Goal: Information Seeking & Learning: Learn about a topic

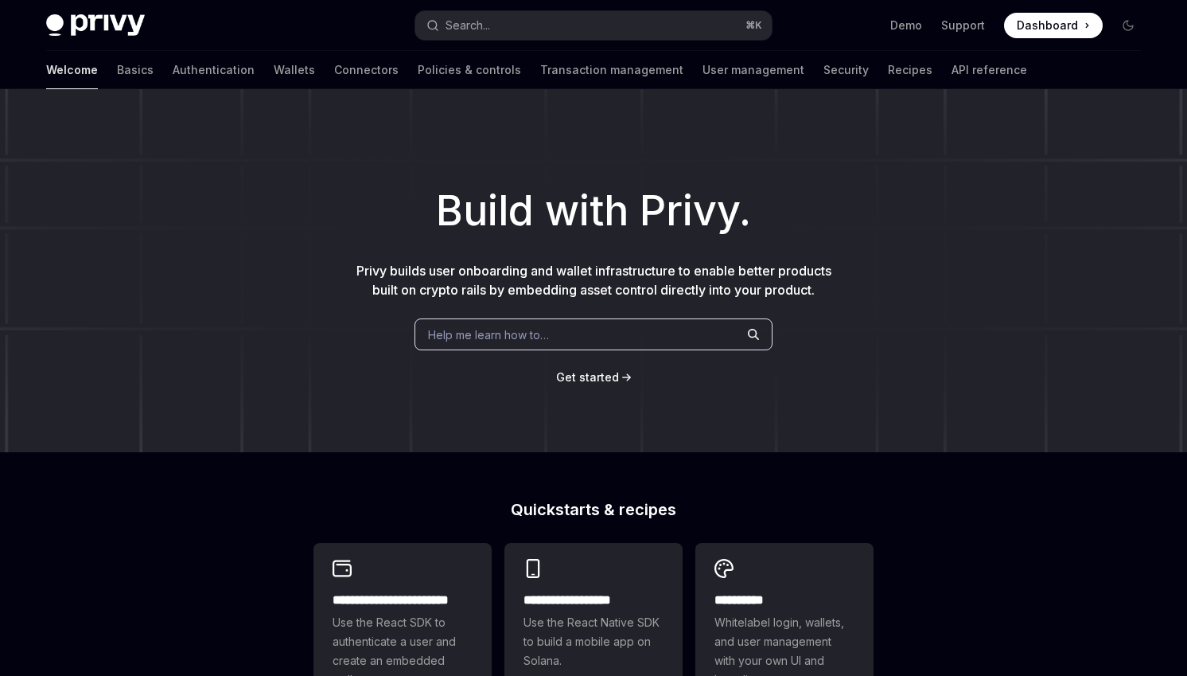
click at [505, 333] on span "Help me learn how to…" at bounding box center [488, 334] width 121 height 17
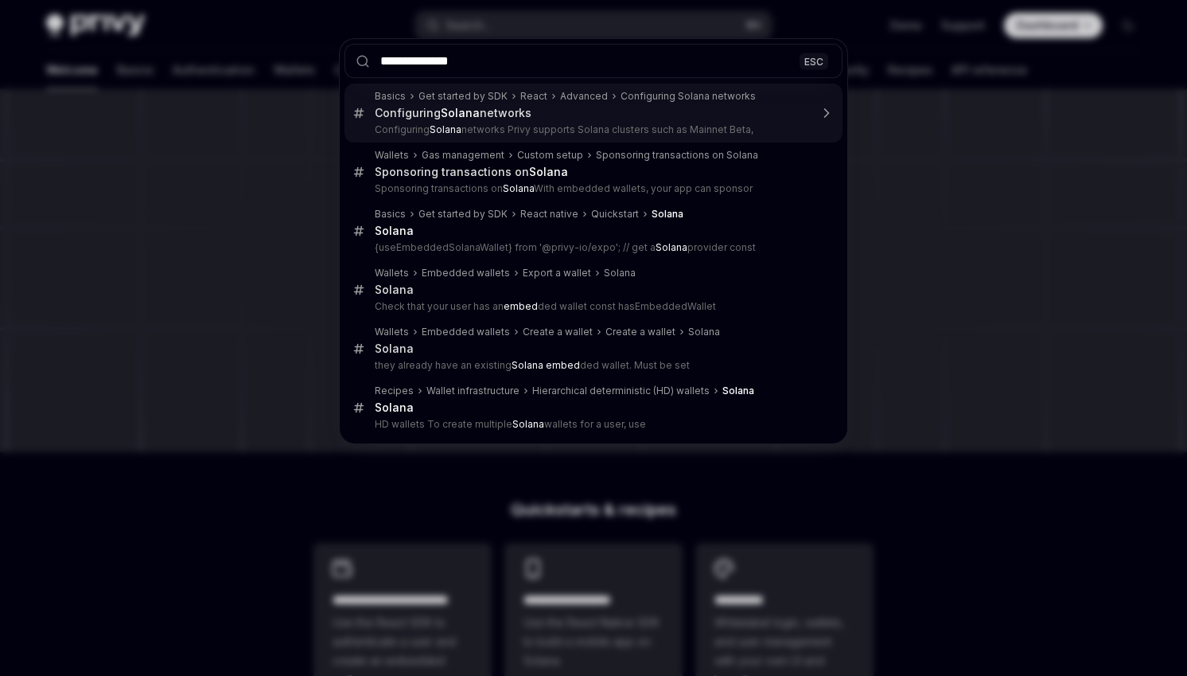
type input "**********"
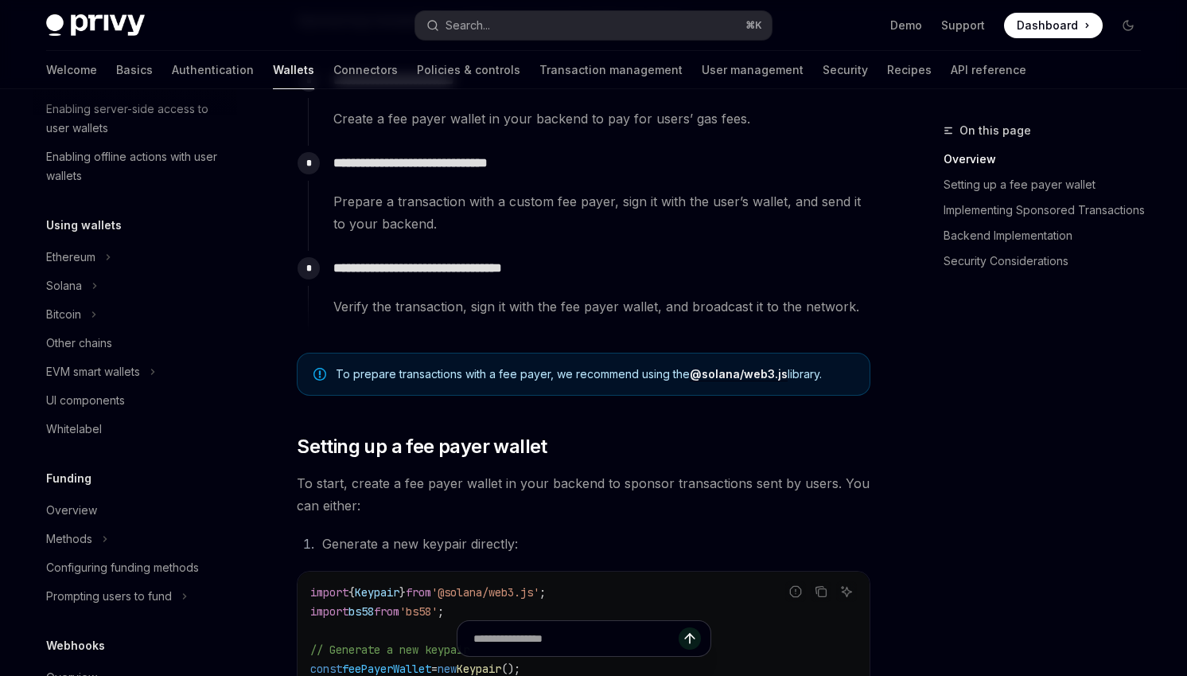
scroll to position [280, 0]
click at [94, 288] on icon "Toggle Solana section" at bounding box center [95, 286] width 2 height 5
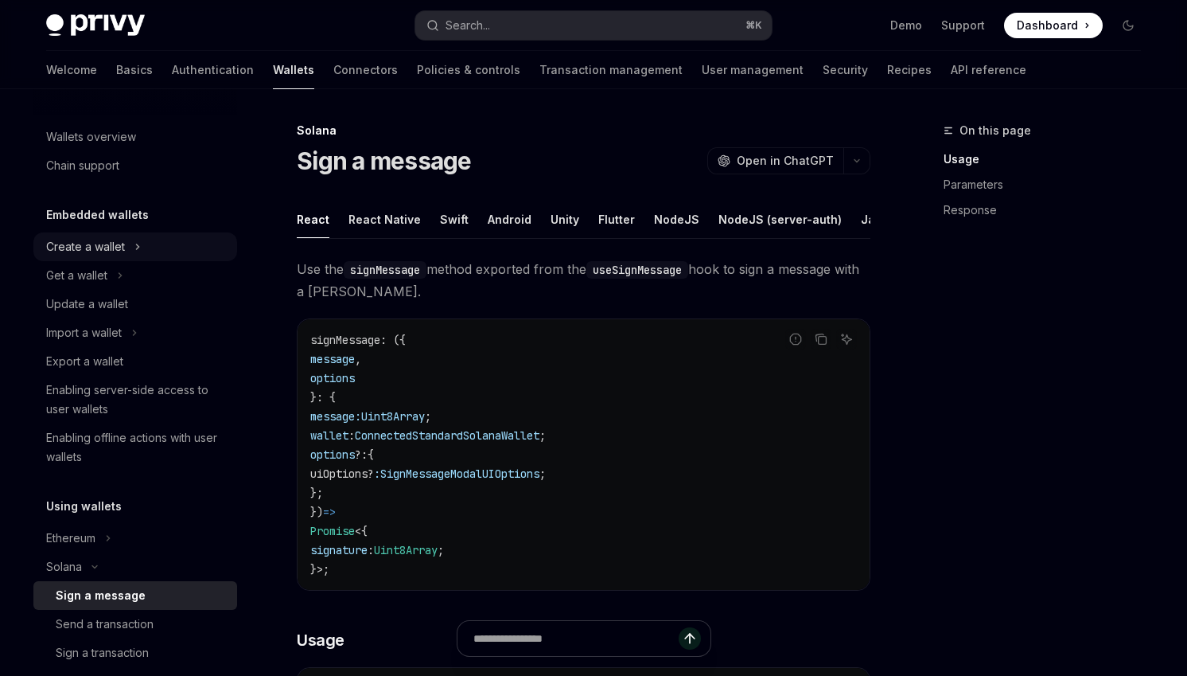
click at [182, 243] on button "Create a wallet" at bounding box center [135, 246] width 204 height 29
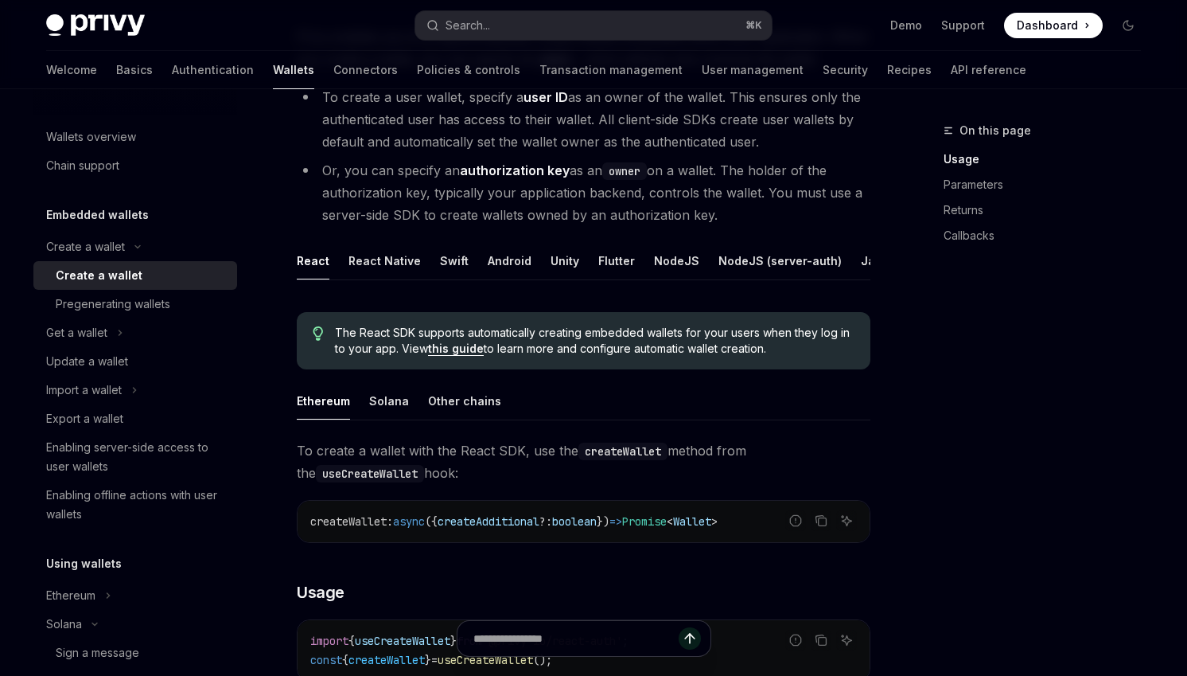
scroll to position [176, 0]
click at [380, 404] on div "Solana" at bounding box center [389, 399] width 40 height 37
type textarea "*"
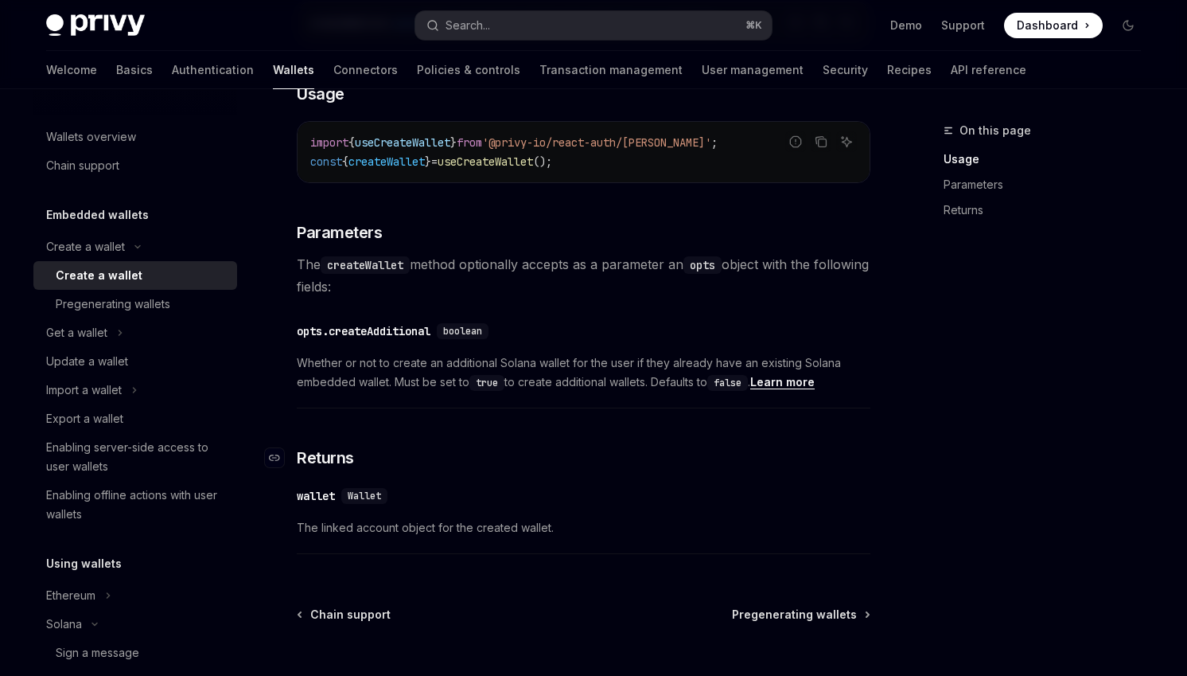
scroll to position [668, 0]
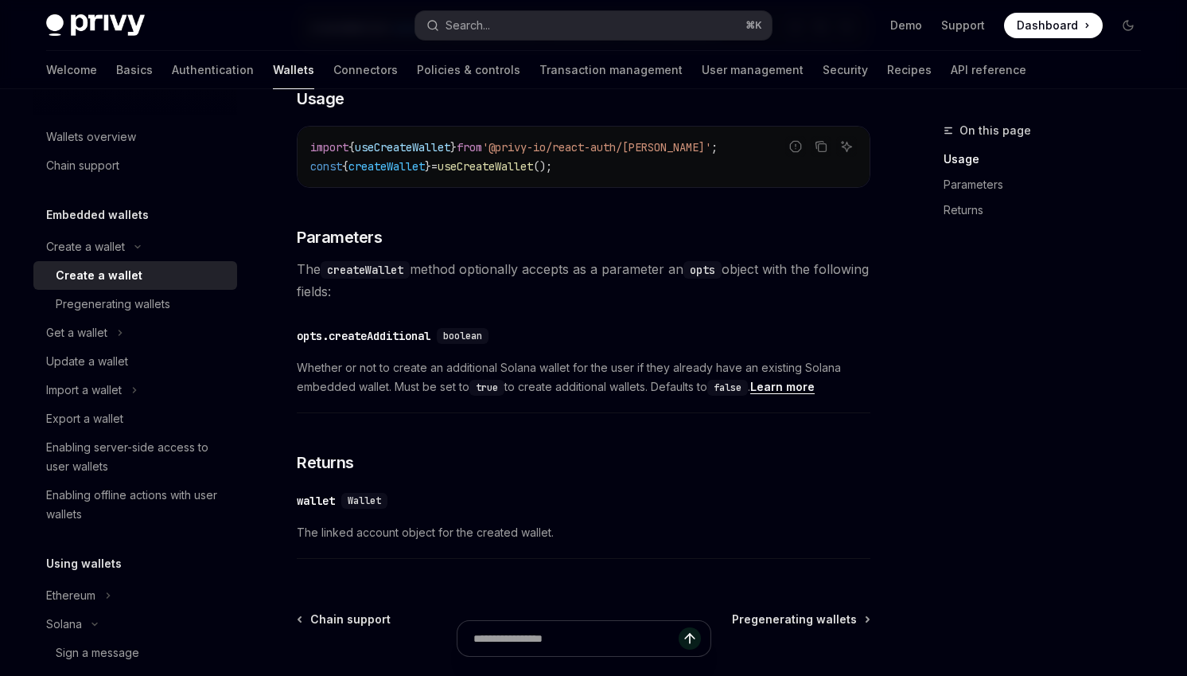
click at [413, 377] on span "Whether or not to create an additional Solana wallet for the user if they alrea…" at bounding box center [584, 377] width 574 height 38
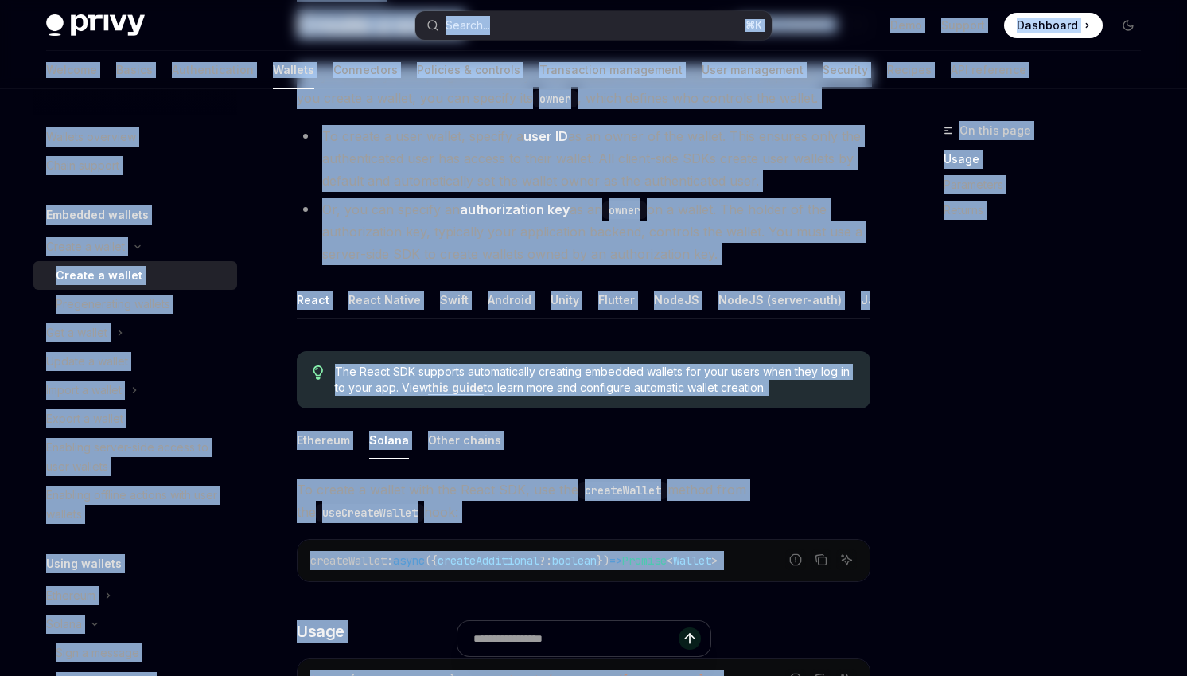
scroll to position [0, 0]
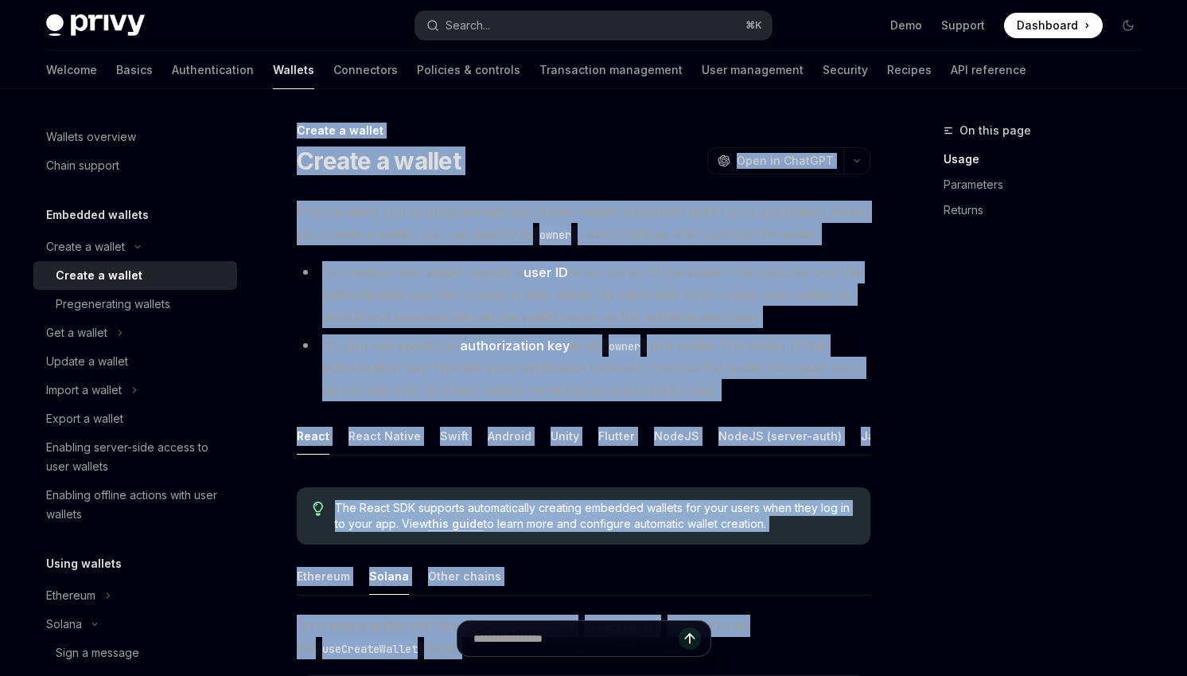
drag, startPoint x: 413, startPoint y: 377, endPoint x: 290, endPoint y: 125, distance: 280.4
copy div "Create a wallet Create a wallet OpenAI Open in ChatGPT OpenAI Open in ChatGPT P…"
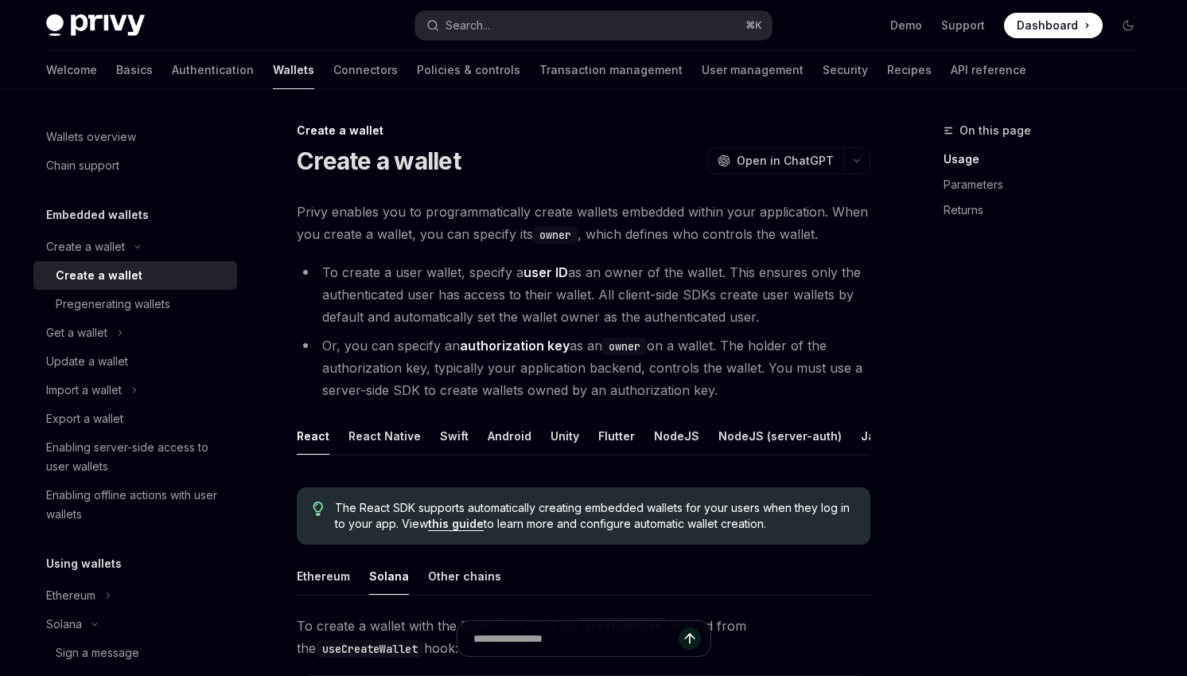
click at [1105, 494] on div "On this page Usage Parameters Returns" at bounding box center [1033, 398] width 242 height 555
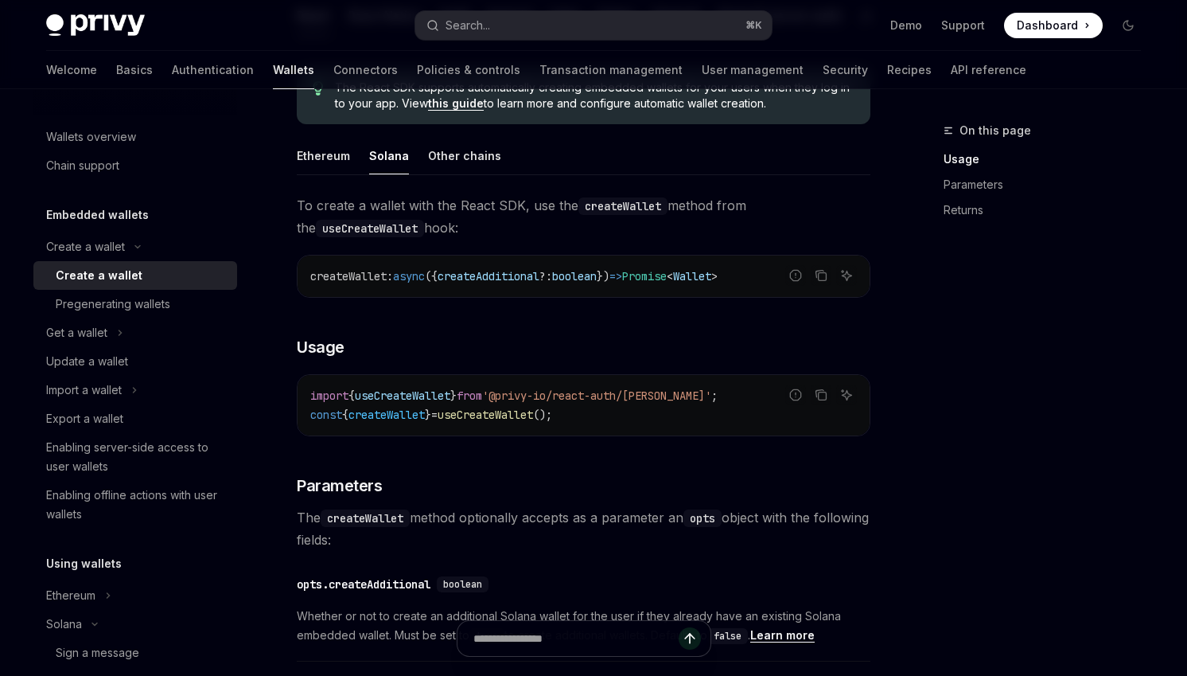
scroll to position [423, 0]
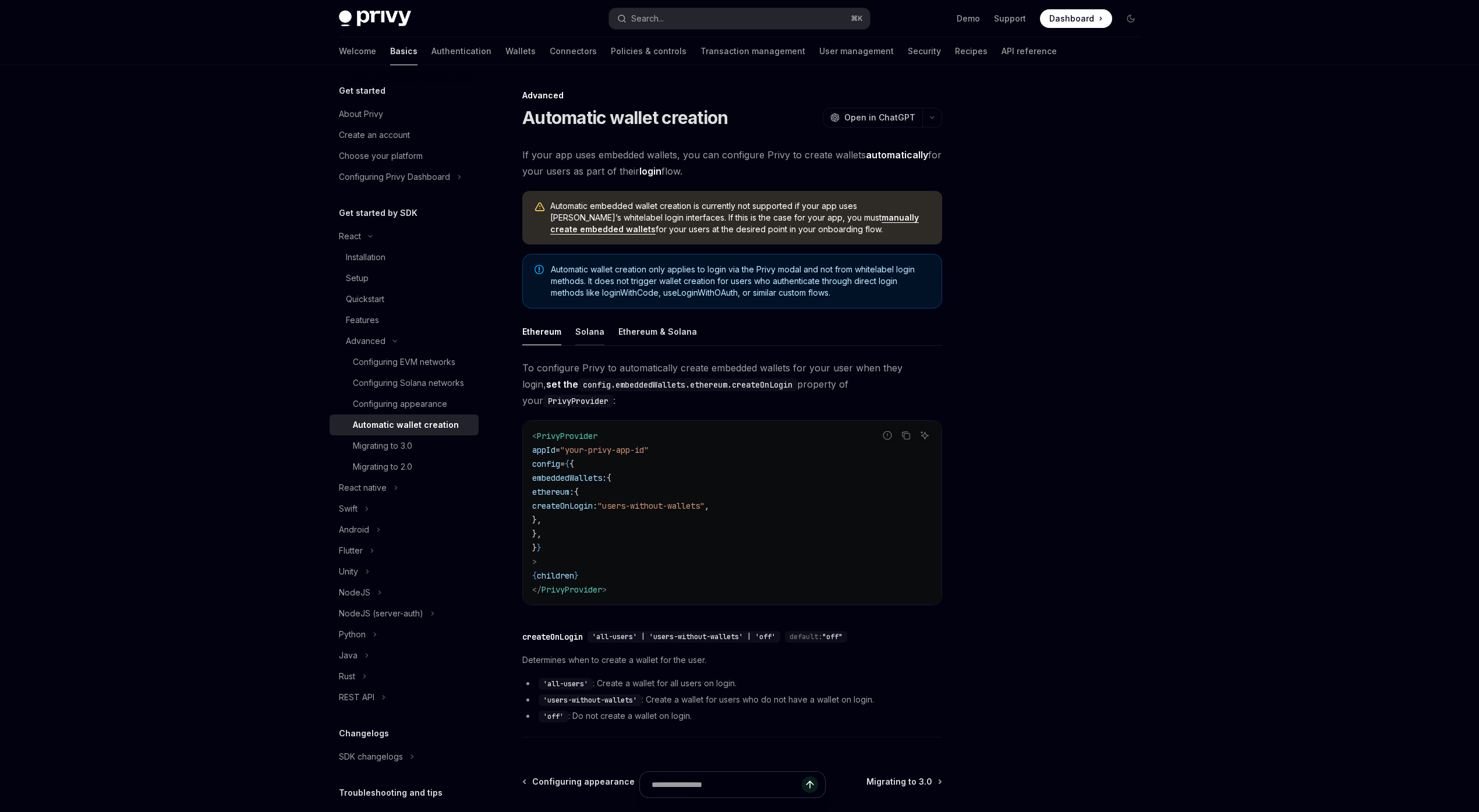
click at [588, 333] on div "Solana" at bounding box center [590, 331] width 29 height 27
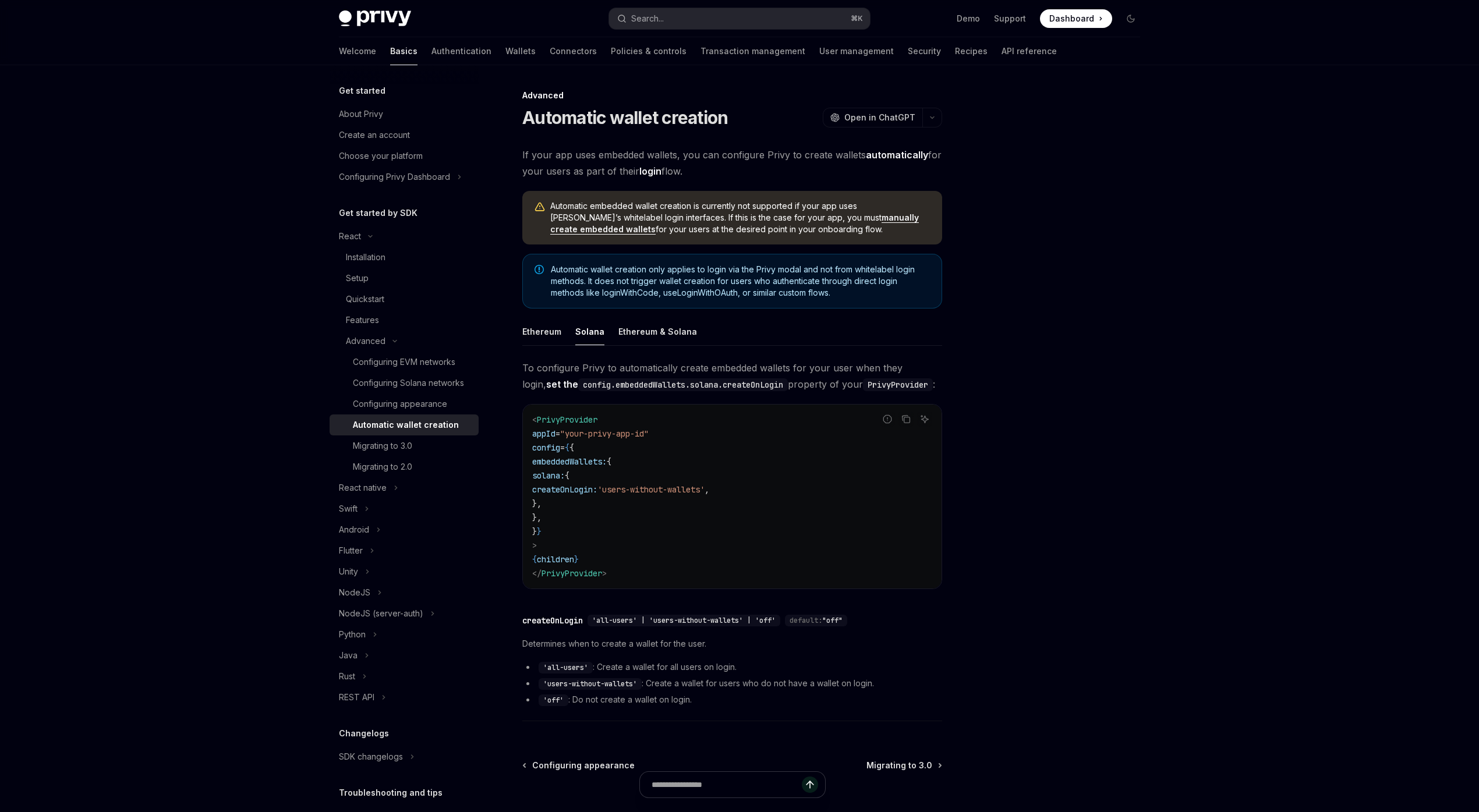
click at [591, 574] on span "PrivyProvider" at bounding box center [572, 574] width 61 height 10
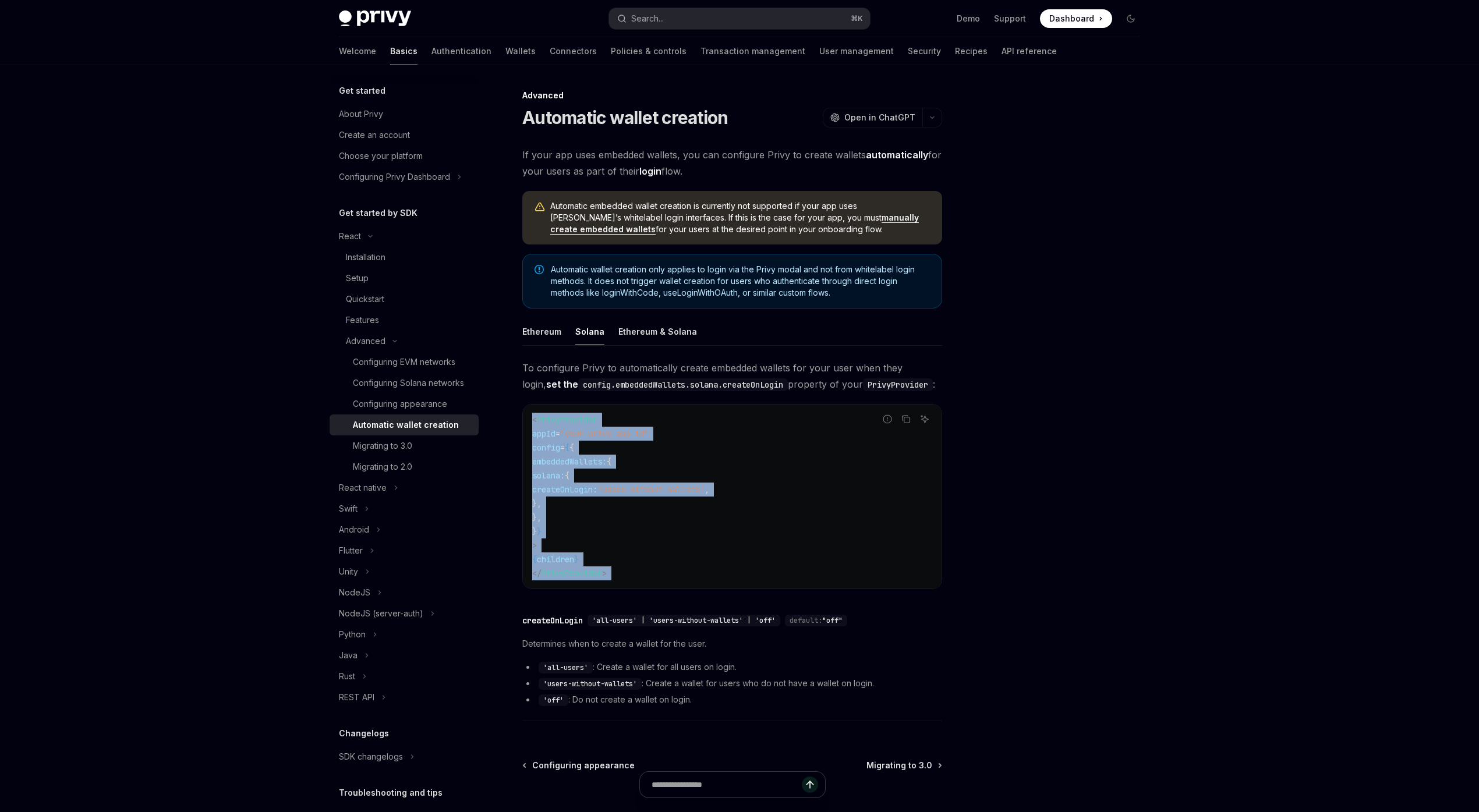
drag, startPoint x: 591, startPoint y: 574, endPoint x: 596, endPoint y: 424, distance: 150.1
click at [596, 424] on code "< PrivyProvider appId = "your-privy-app-id" config = { { embeddedWallets: { sol…" at bounding box center [732, 496] width 400 height 168
copy code "< PrivyProvider appId = "your-privy-app-id" config = { { embeddedWallets: { sol…"
click at [910, 420] on icon "Copy the contents from the code block" at bounding box center [907, 421] width 6 height 6
click at [907, 563] on code "< PrivyProvider appId = "your-privy-app-id" config = { { embeddedWallets: { sol…" at bounding box center [732, 496] width 400 height 168
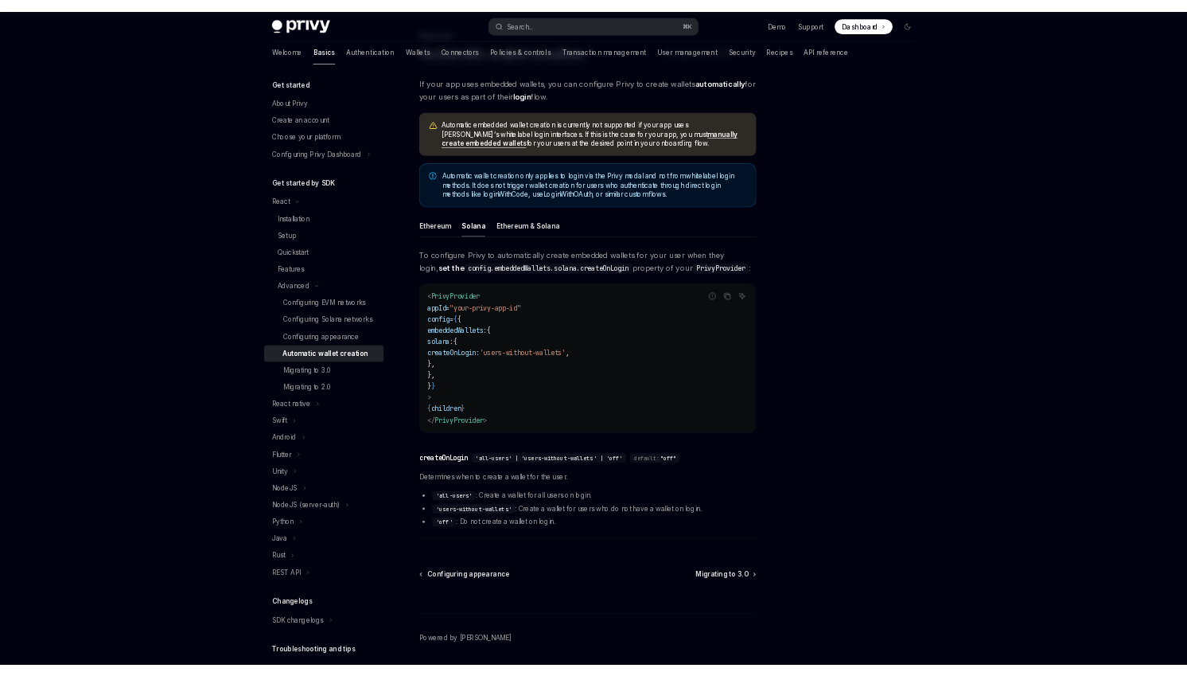
scroll to position [141, 0]
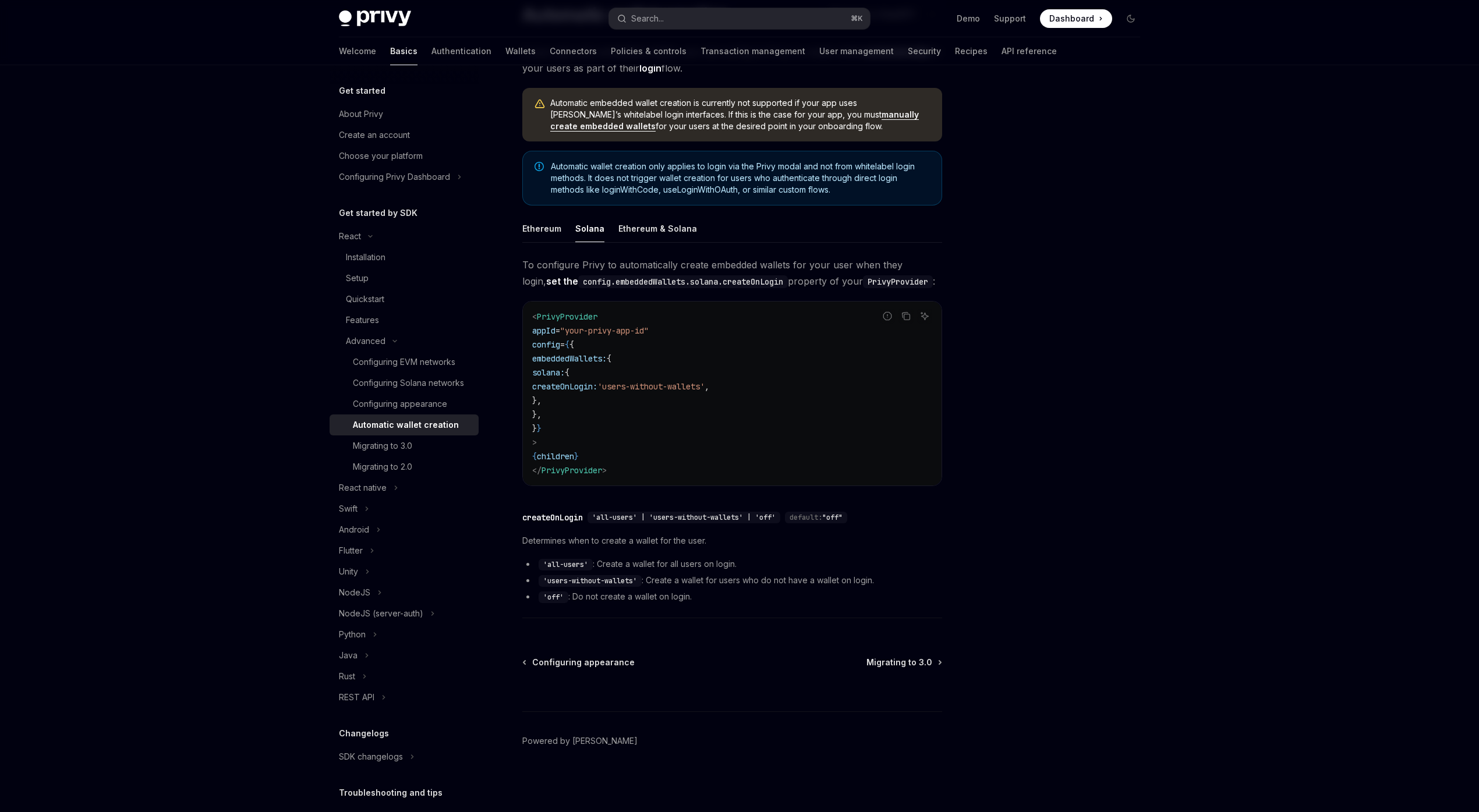
type textarea "*"
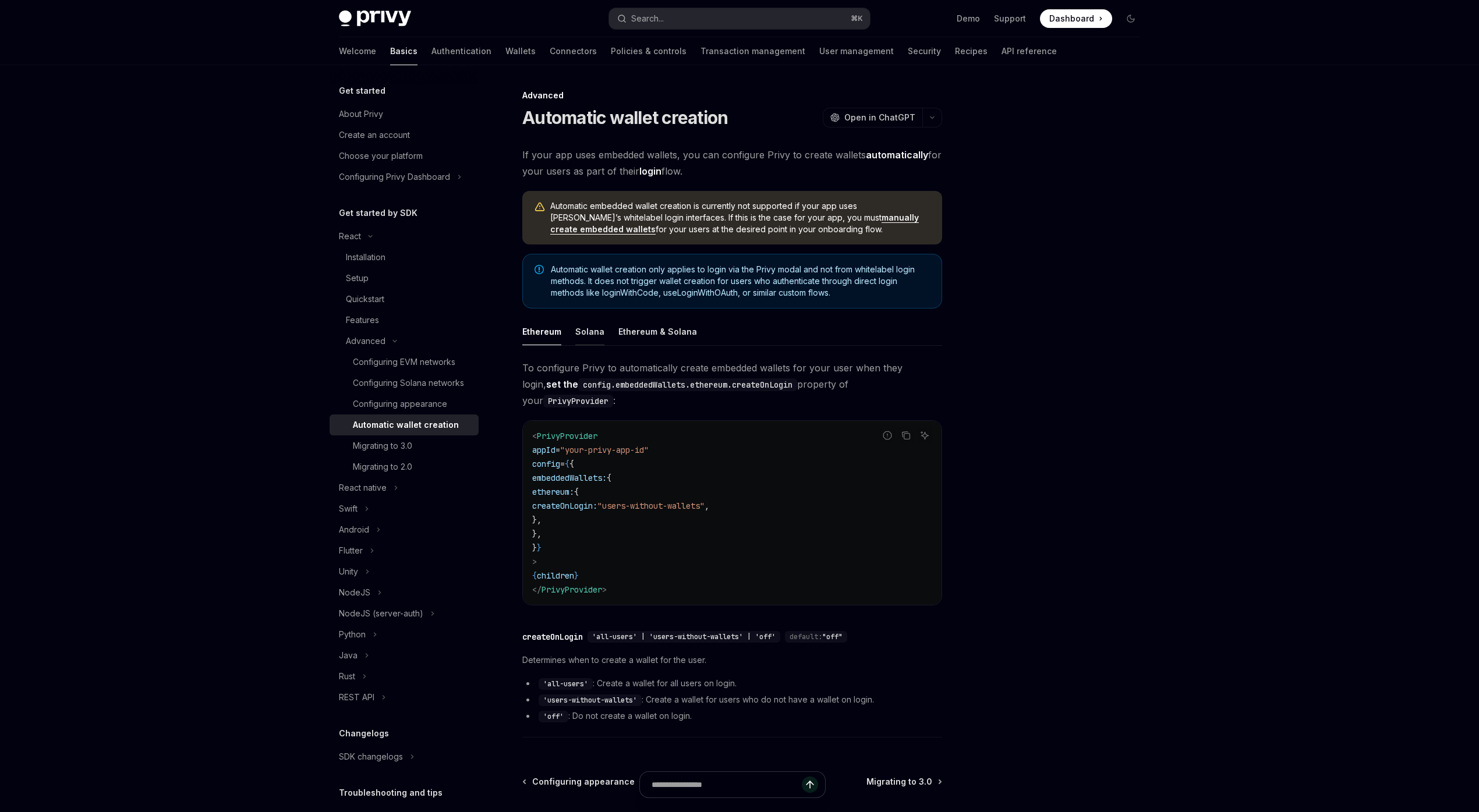
click at [599, 336] on div "Solana" at bounding box center [590, 331] width 29 height 27
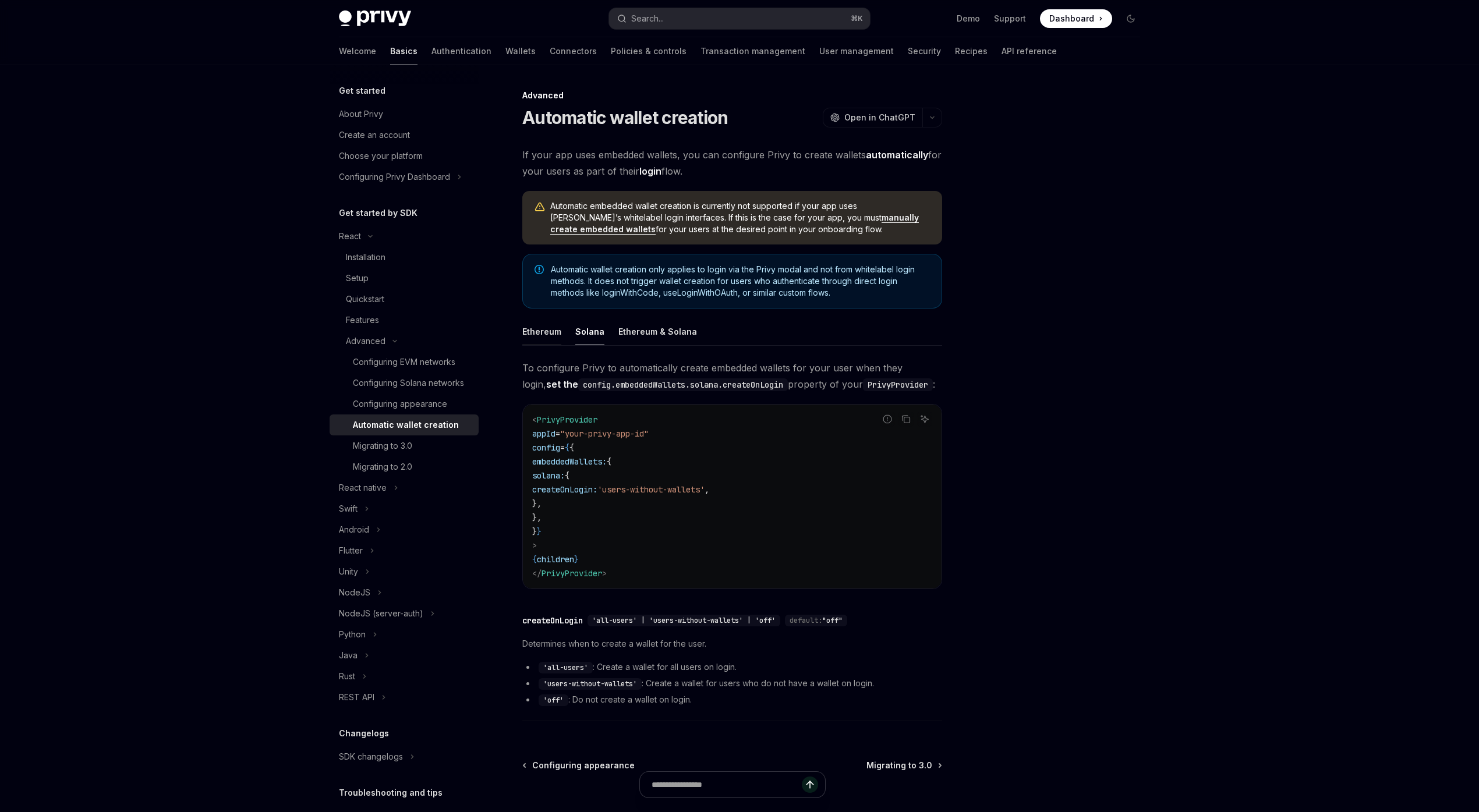
click at [559, 330] on div "Ethereum" at bounding box center [542, 331] width 39 height 27
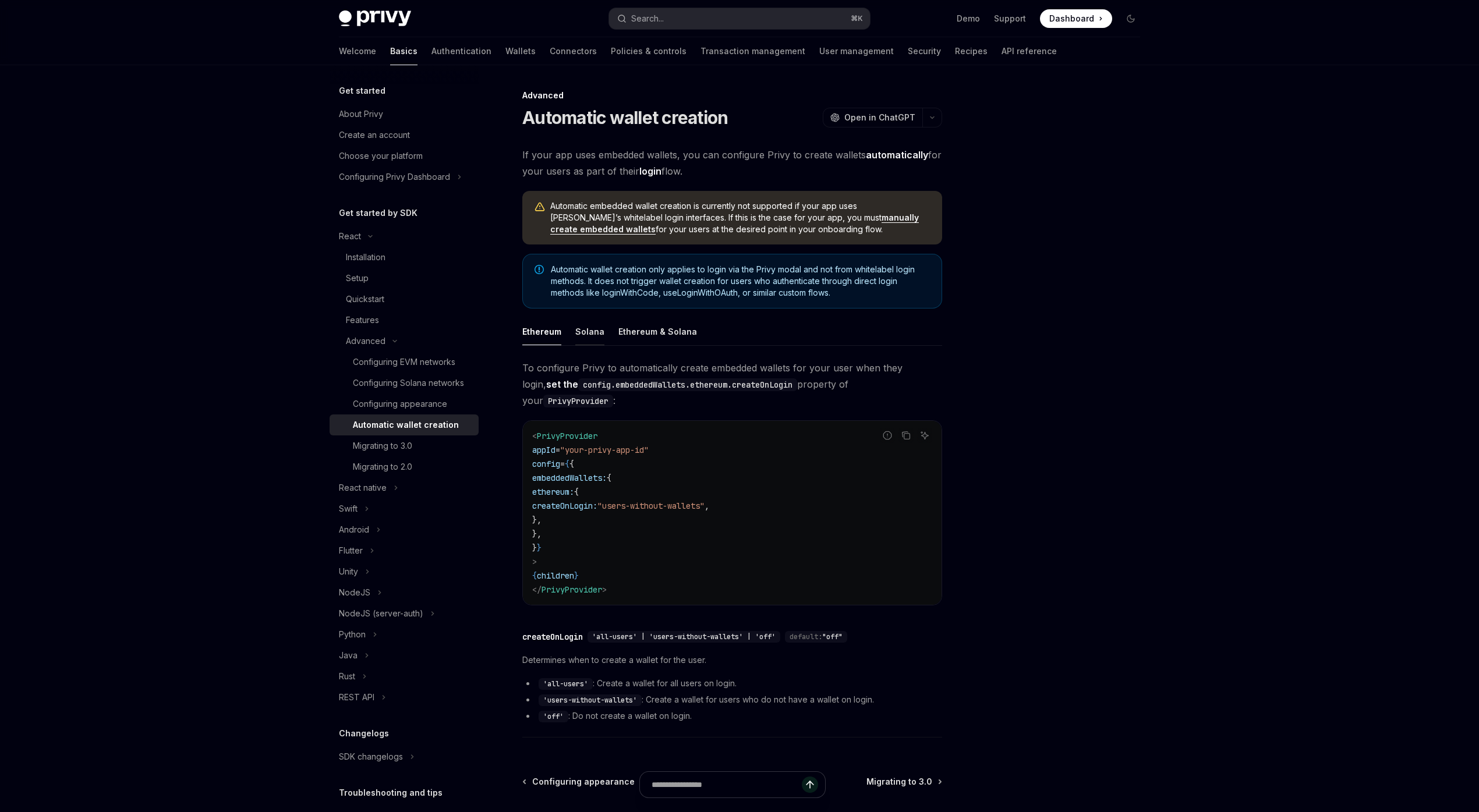
click at [594, 330] on div "Solana" at bounding box center [590, 331] width 29 height 27
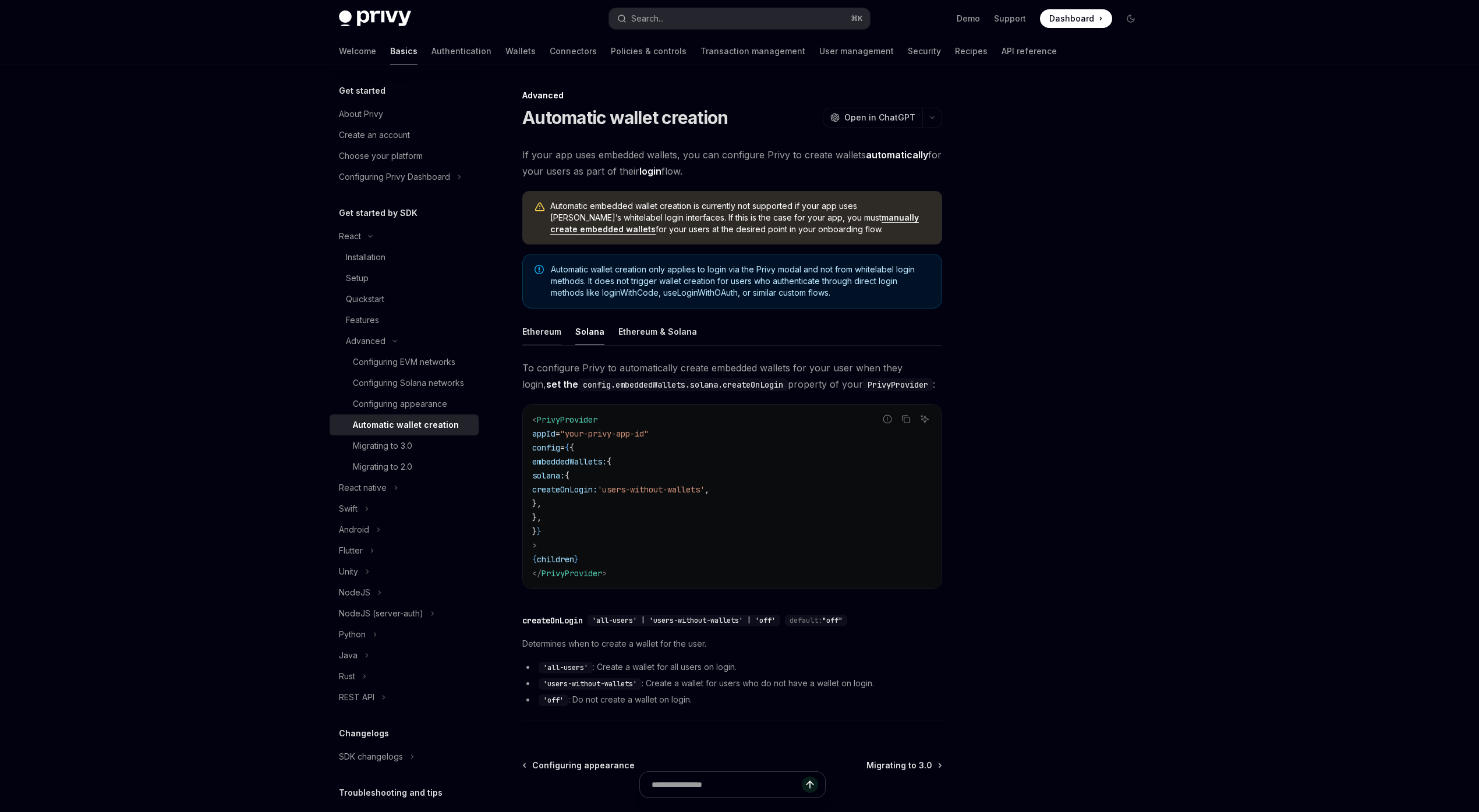
click at [554, 330] on div "Ethereum" at bounding box center [542, 331] width 39 height 27
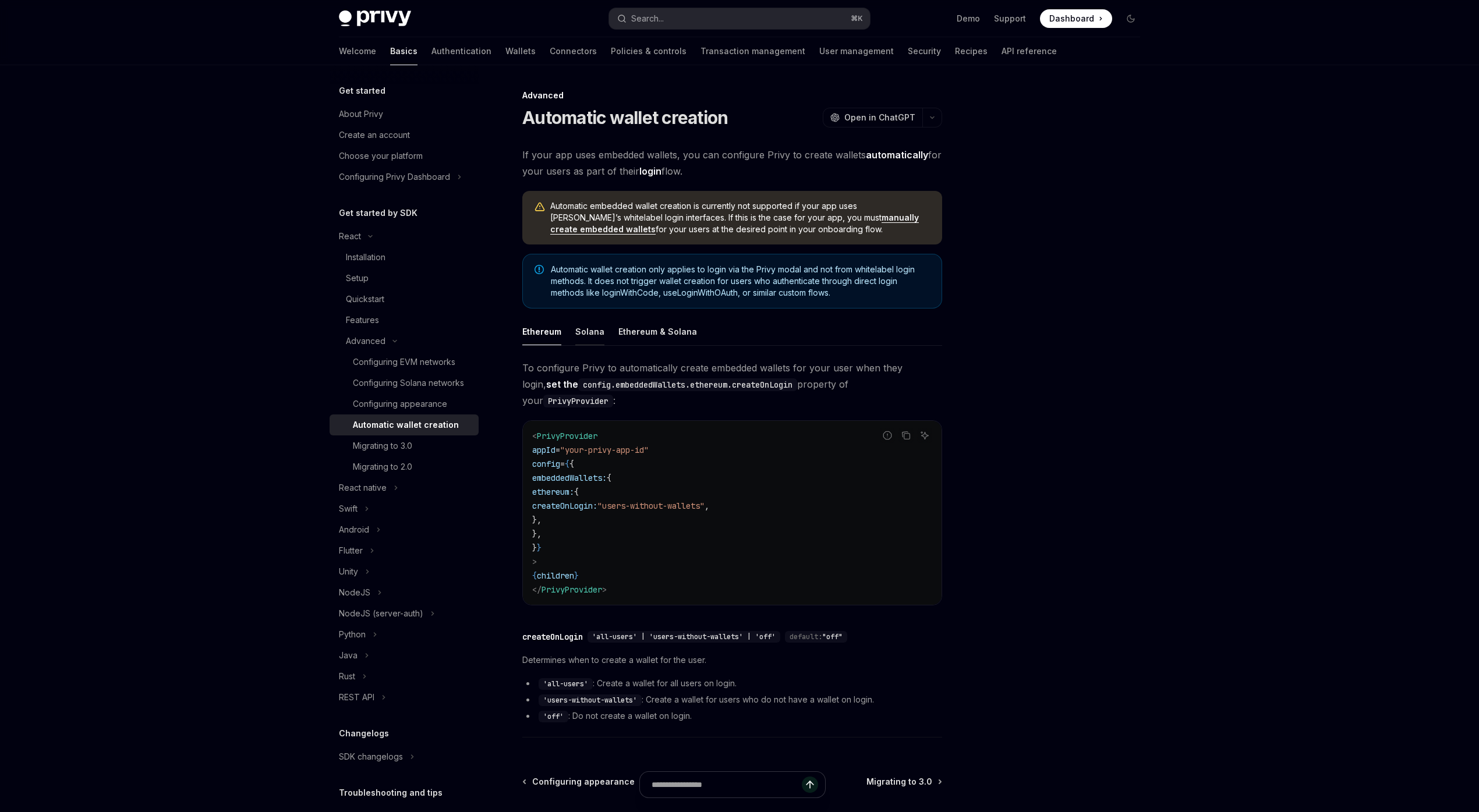
click at [579, 331] on div "Solana" at bounding box center [590, 331] width 29 height 27
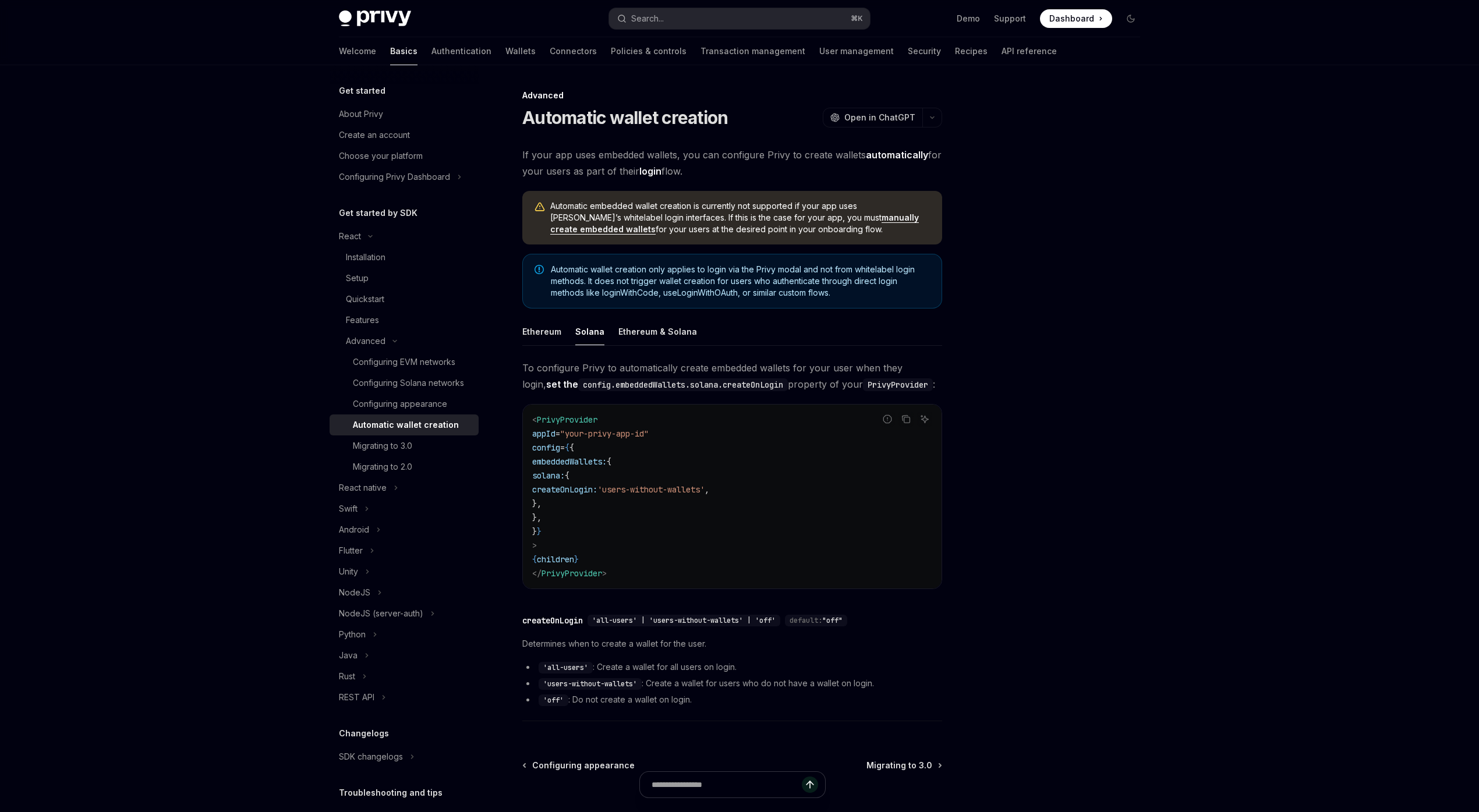
type textarea "*"
